Goal: Transaction & Acquisition: Purchase product/service

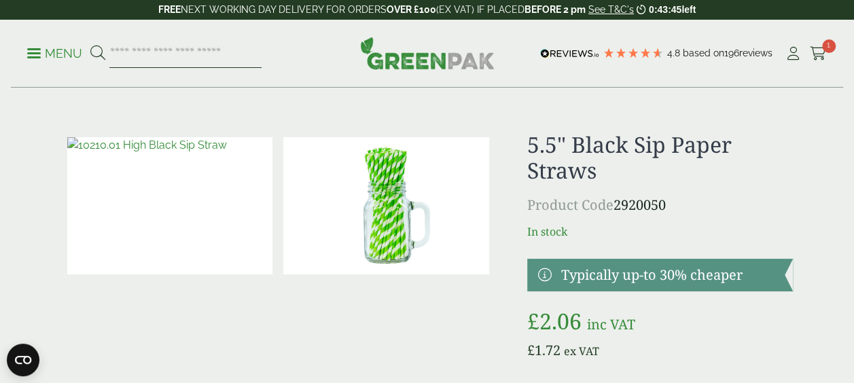
click at [136, 54] on input "search" at bounding box center [185, 53] width 152 height 29
type input "*****"
click at [90, 45] on button at bounding box center [97, 54] width 15 height 18
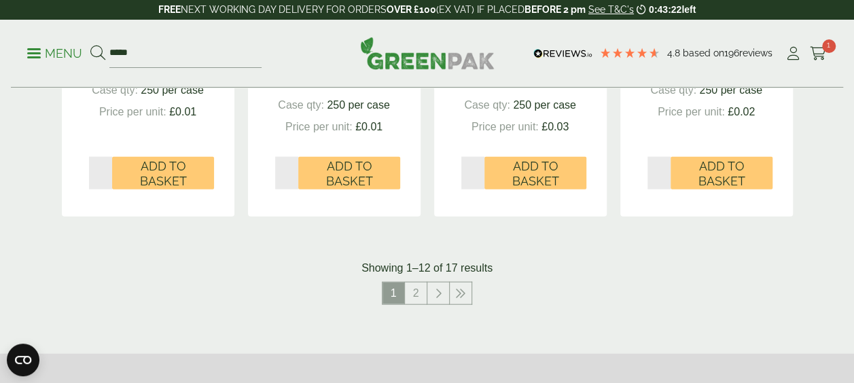
scroll to position [1474, 0]
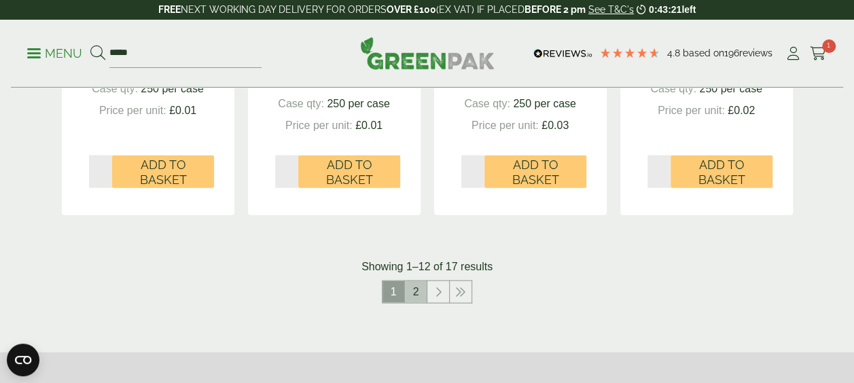
click at [412, 295] on link "2" at bounding box center [416, 292] width 22 height 22
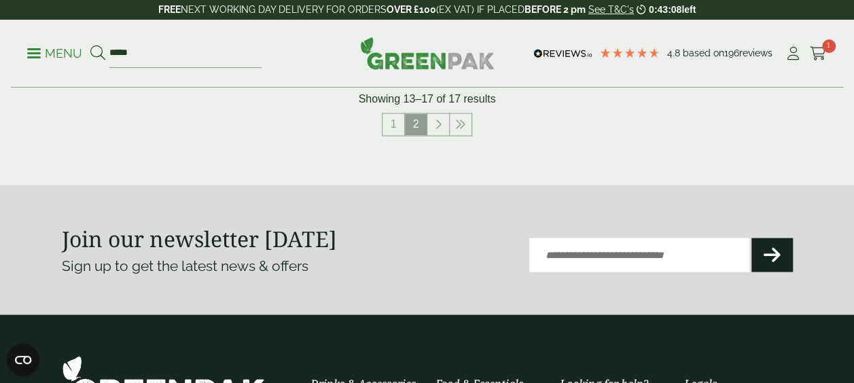
scroll to position [1149, 0]
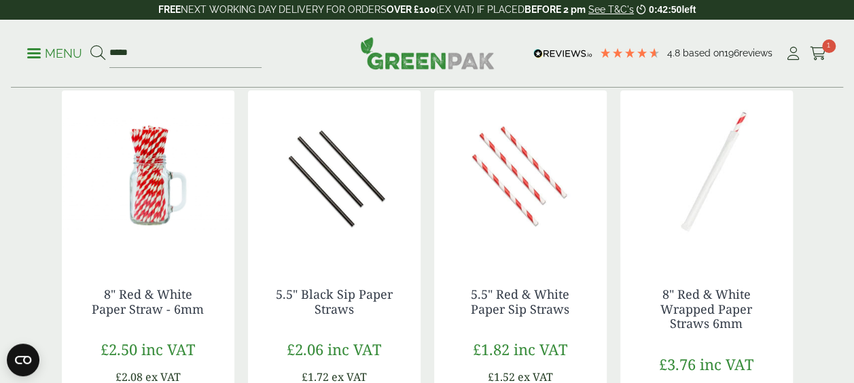
scroll to position [681, 0]
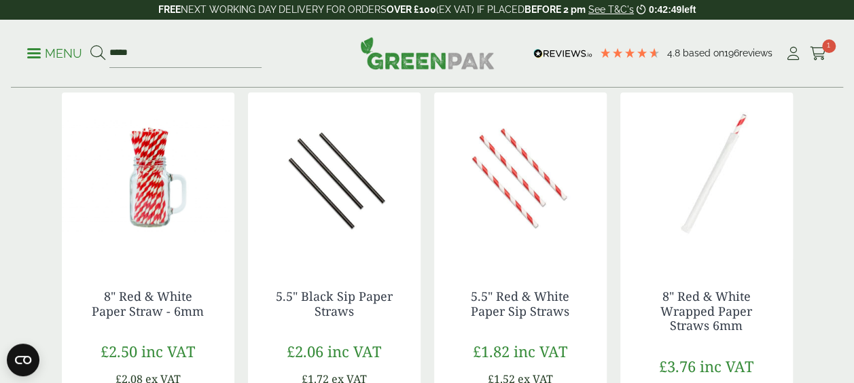
click at [321, 192] on img at bounding box center [334, 177] width 173 height 170
